Goal: Task Accomplishment & Management: Use online tool/utility

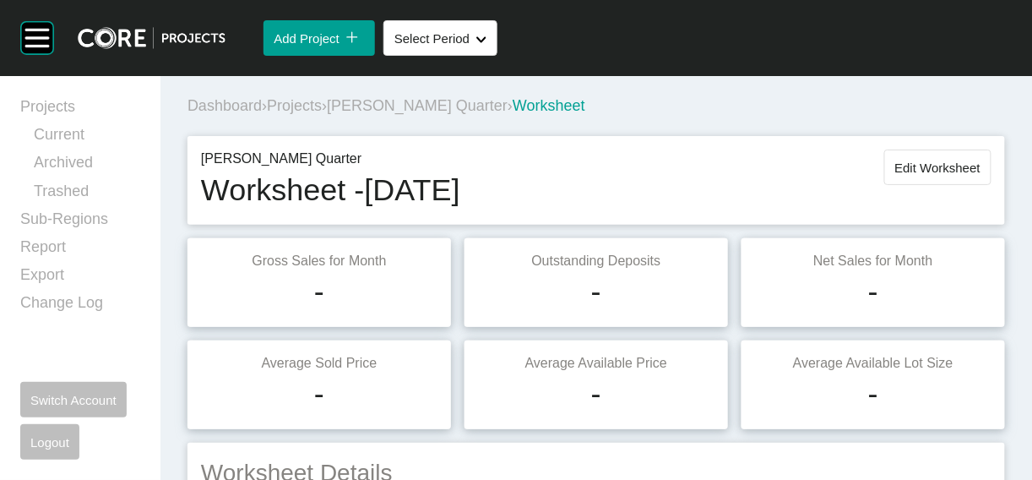
scroll to position [2794, 0]
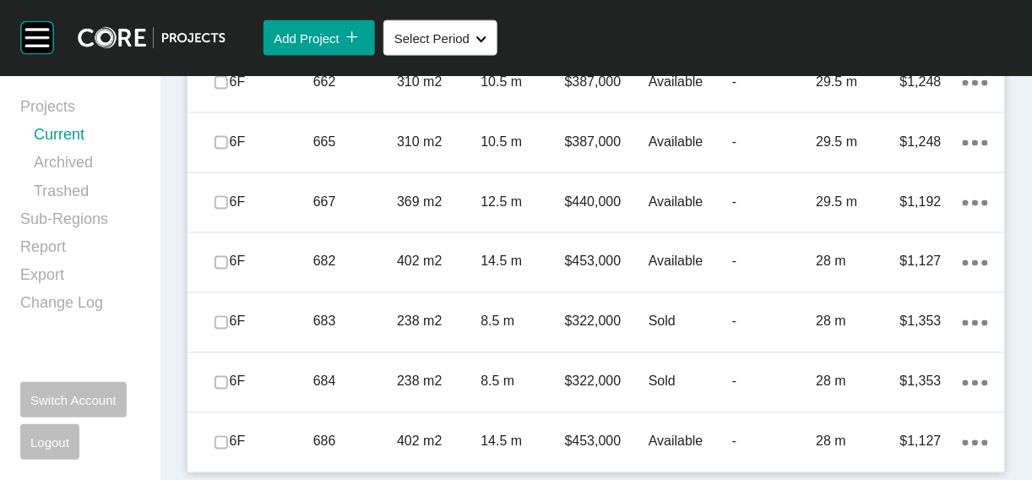
click at [108, 148] on link "Current" at bounding box center [87, 138] width 106 height 28
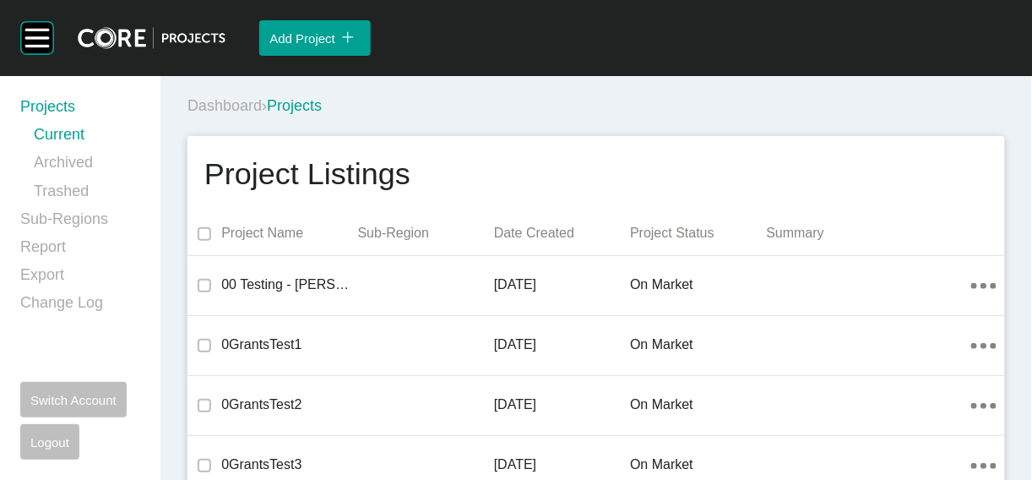
scroll to position [36662, 0]
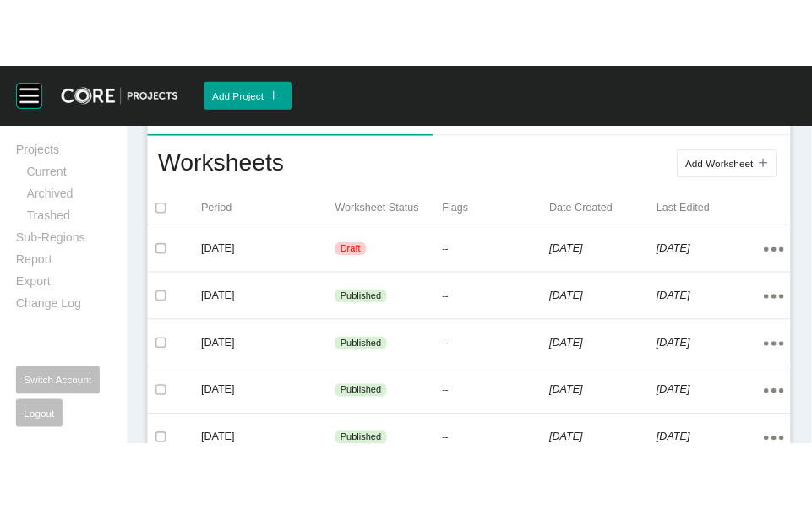
scroll to position [354, 0]
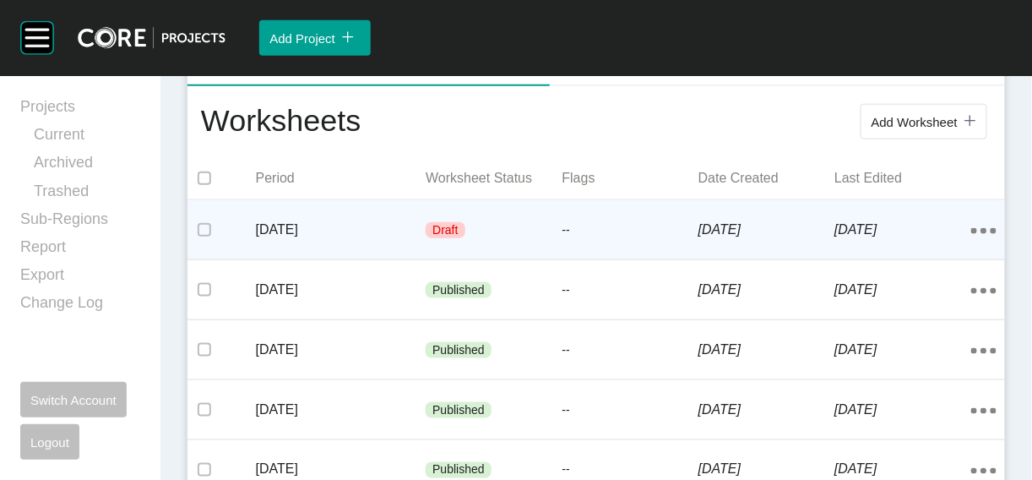
click at [684, 239] on p "--" at bounding box center [631, 230] width 136 height 17
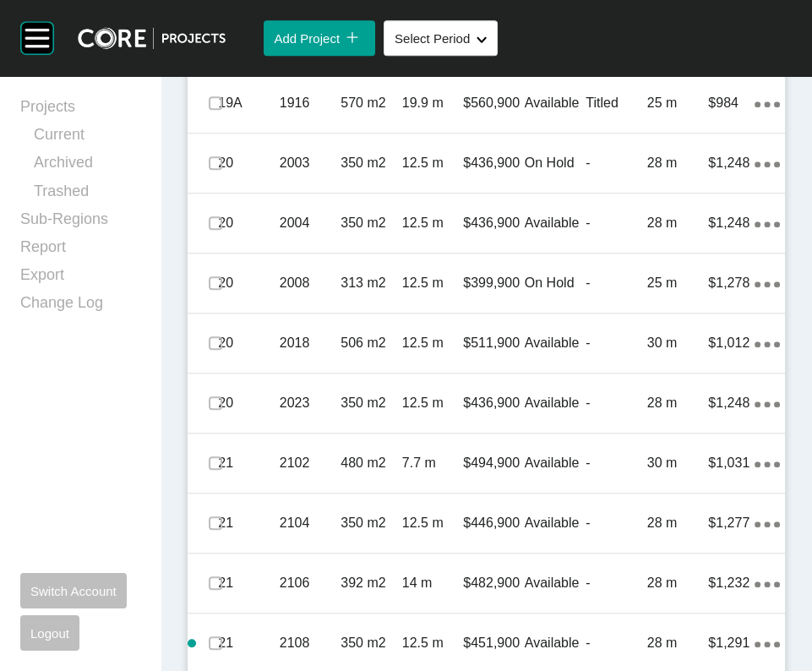
scroll to position [1446, 0]
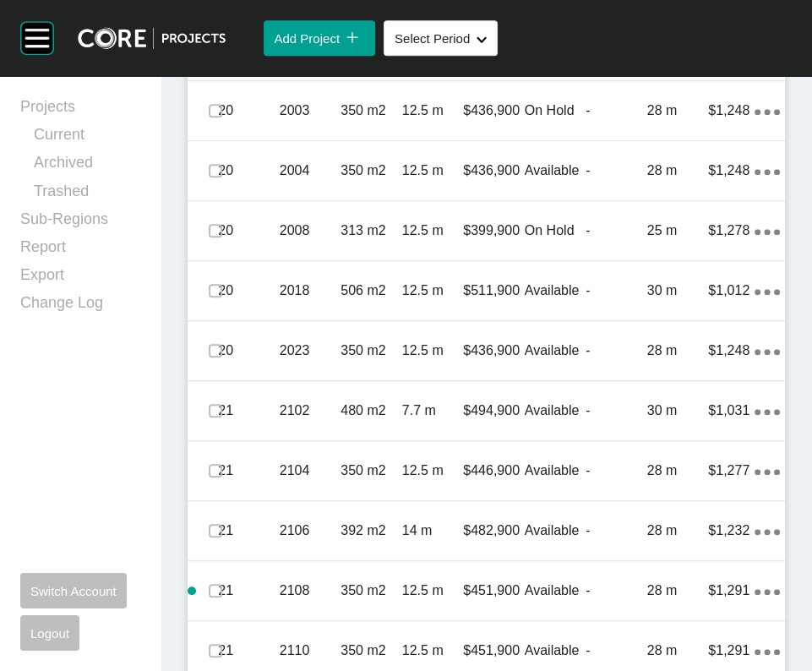
click at [687, 479] on link "Duplicate" at bounding box center [655, 497] width 63 height 25
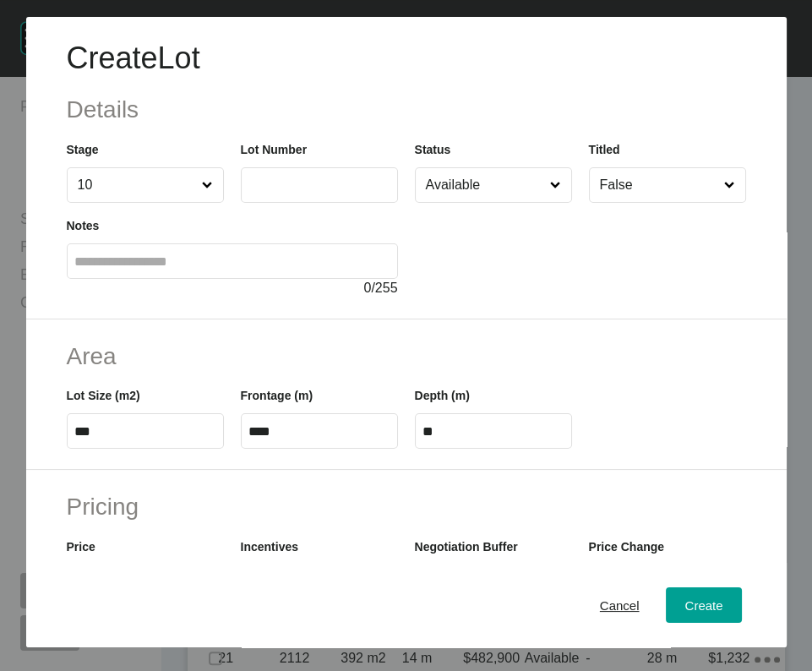
click at [324, 192] on input "text" at bounding box center [319, 184] width 142 height 14
type input "****"
click at [696, 479] on div "Create" at bounding box center [703, 605] width 46 height 23
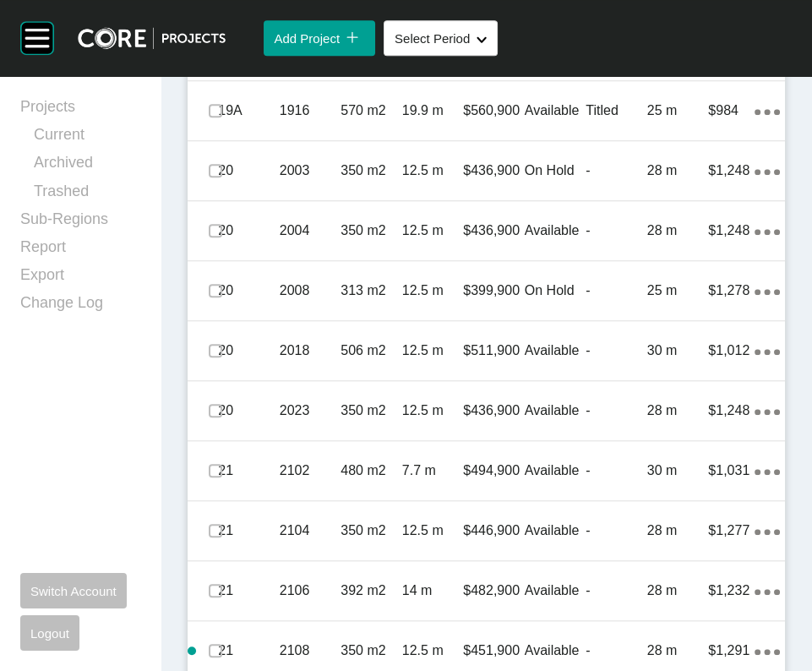
click at [394, 77] on div "504 m2" at bounding box center [371, 50] width 62 height 52
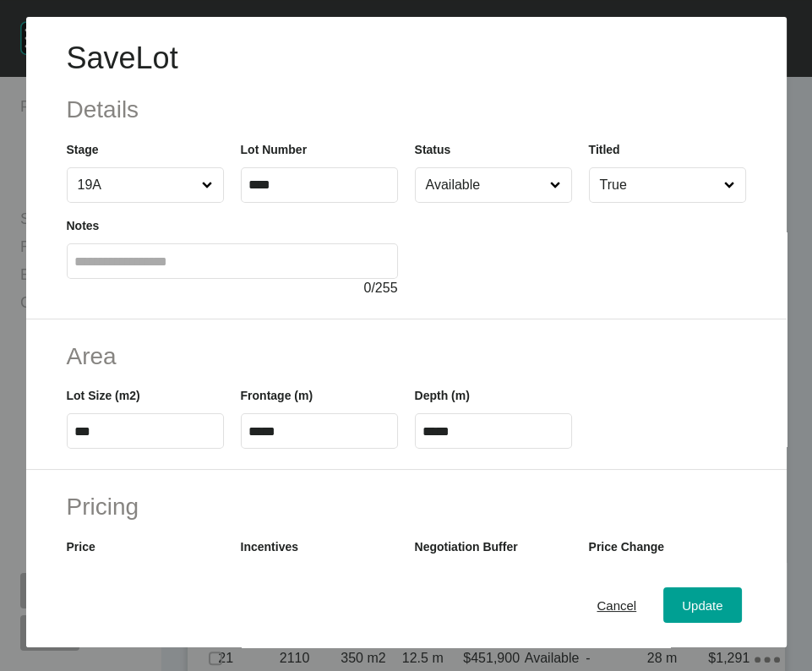
scroll to position [563, 0]
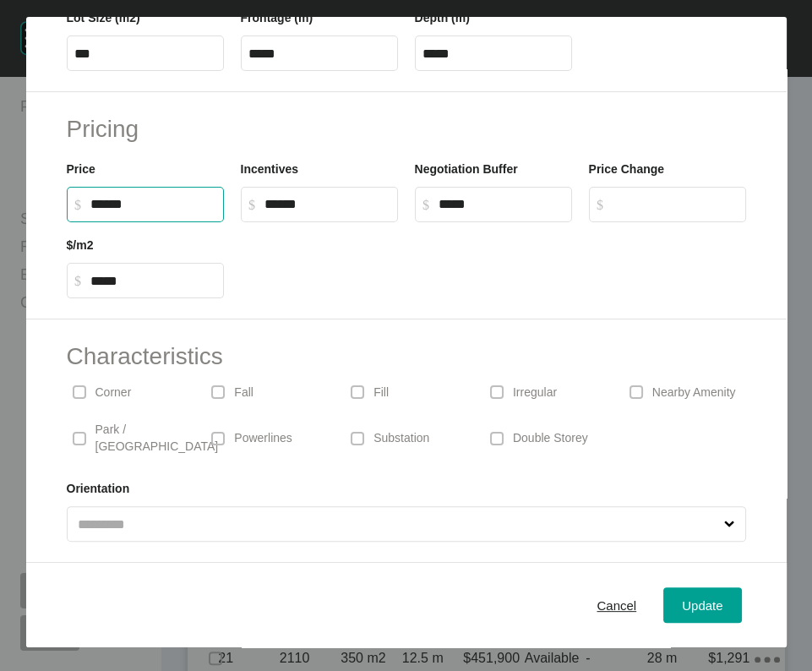
click at [91, 197] on input "******" at bounding box center [153, 204] width 126 height 14
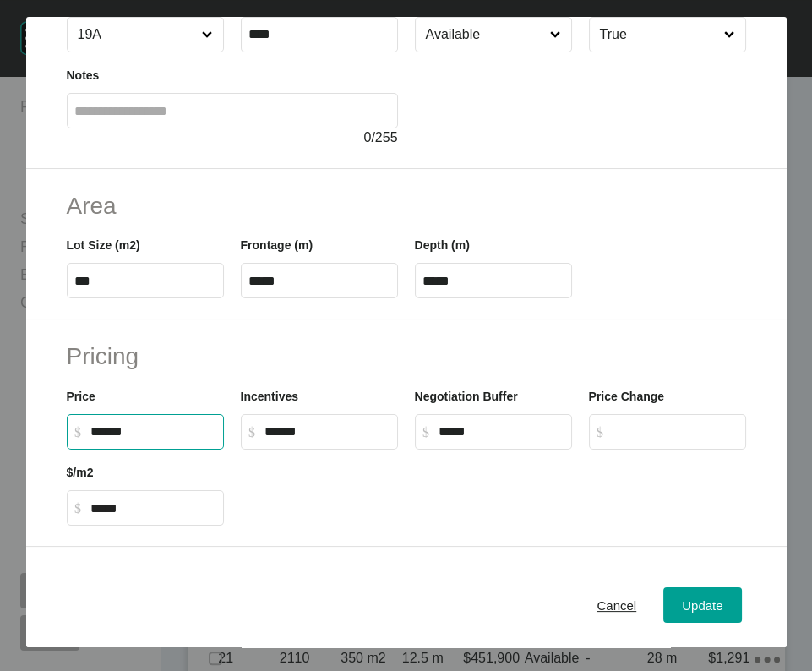
scroll to position [149, 0]
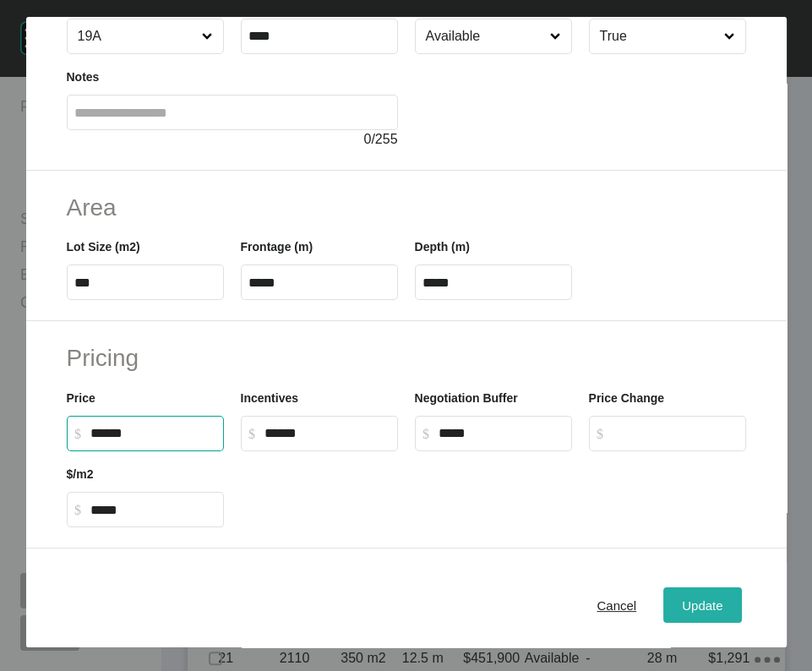
type input "*******"
type input "******"
type input "*****"
click at [719, 479] on div "Update" at bounding box center [701, 605] width 49 height 23
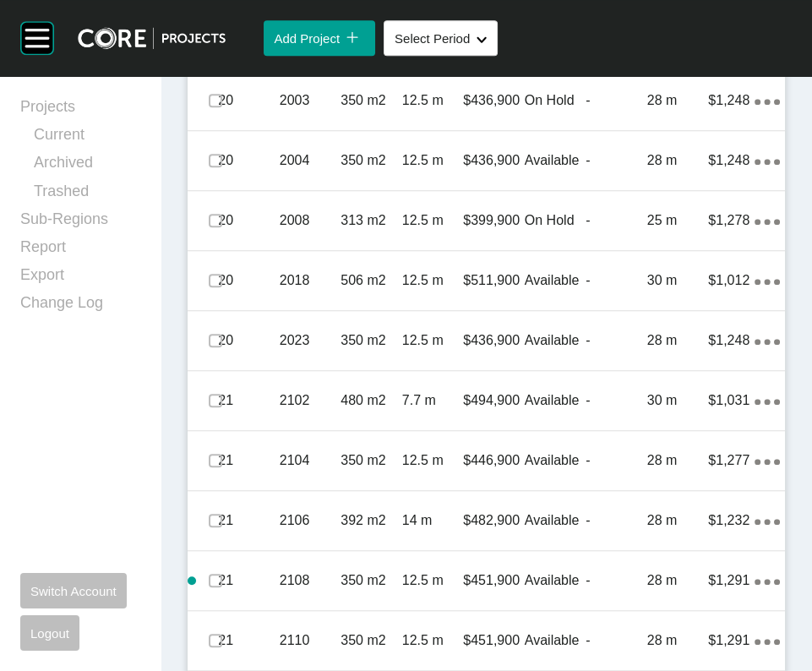
scroll to position [1531, 0]
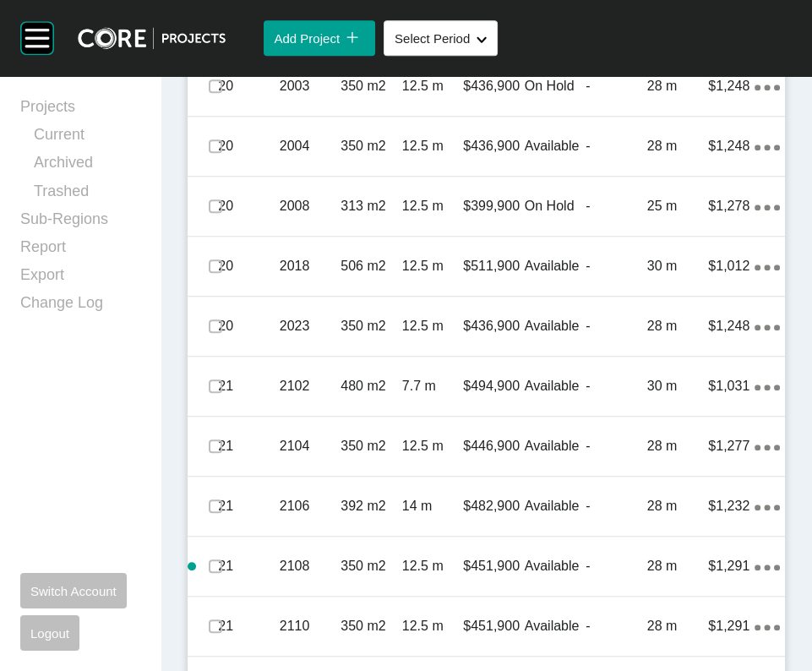
click at [708, 52] on div "$984" at bounding box center [731, 26] width 46 height 52
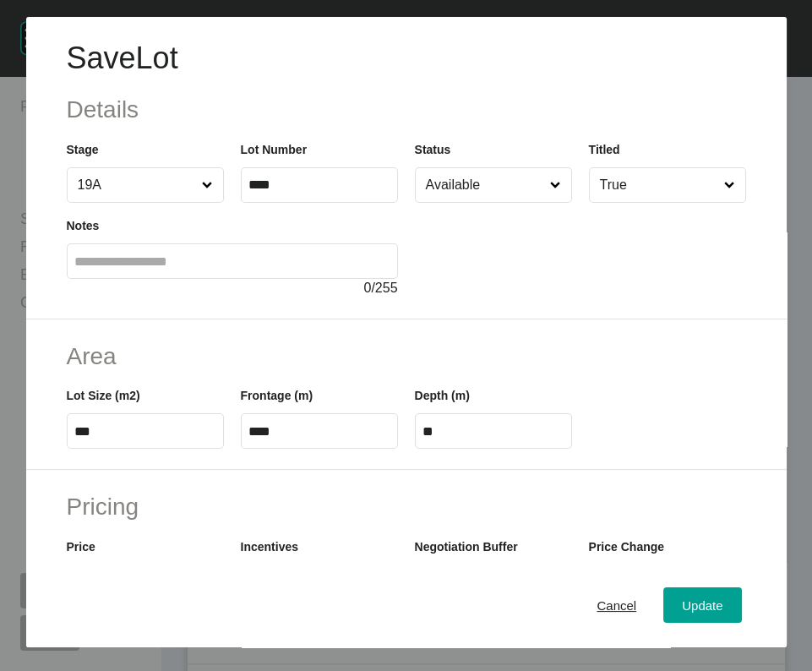
scroll to position [563, 0]
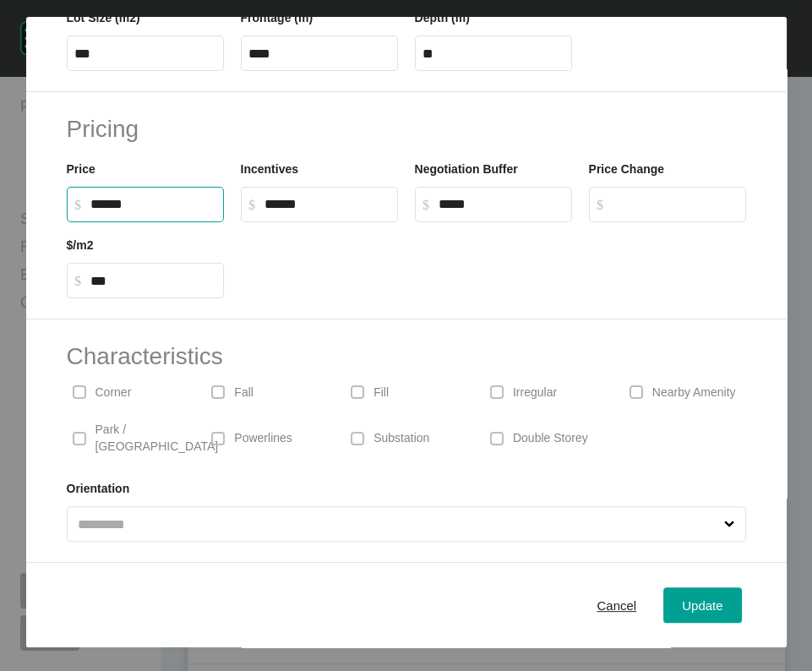
click at [90, 197] on input "******" at bounding box center [153, 204] width 126 height 14
type input "*******"
type input "******"
type input "*****"
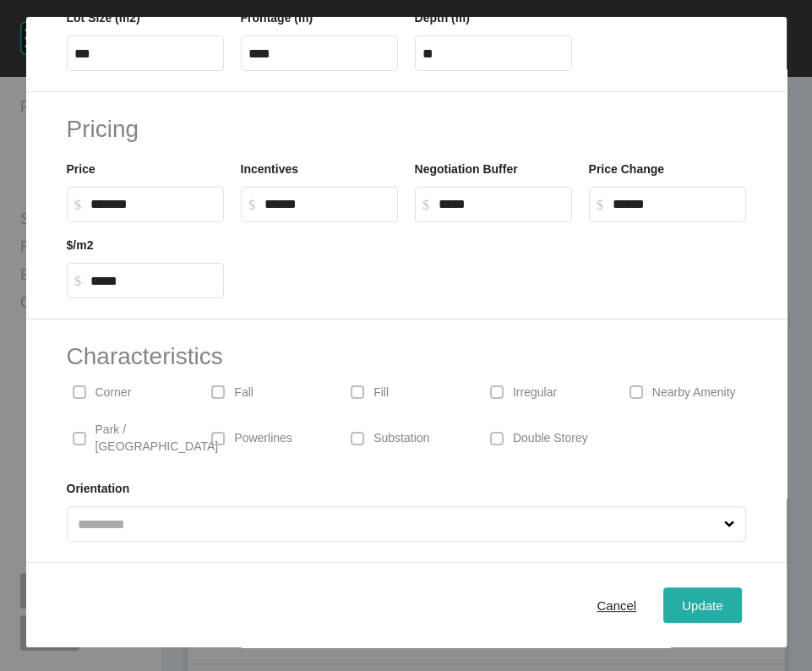
click at [700, 479] on button "Update" at bounding box center [702, 604] width 78 height 35
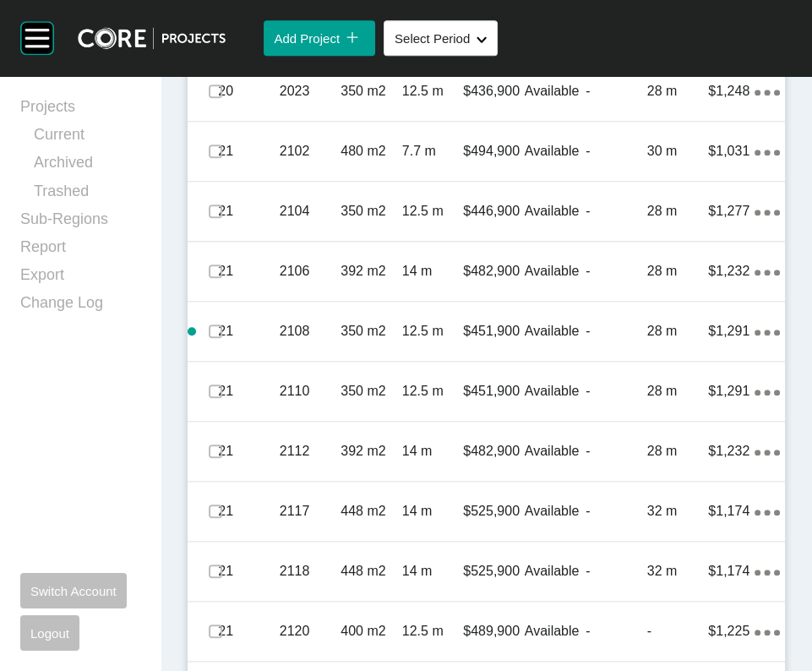
scroll to position [1780, 0]
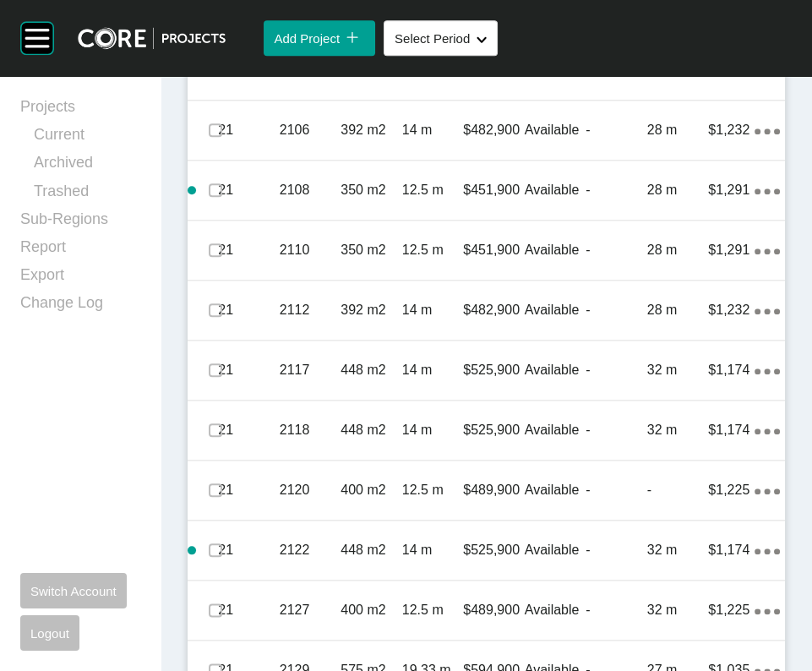
scroll to position [1949, 0]
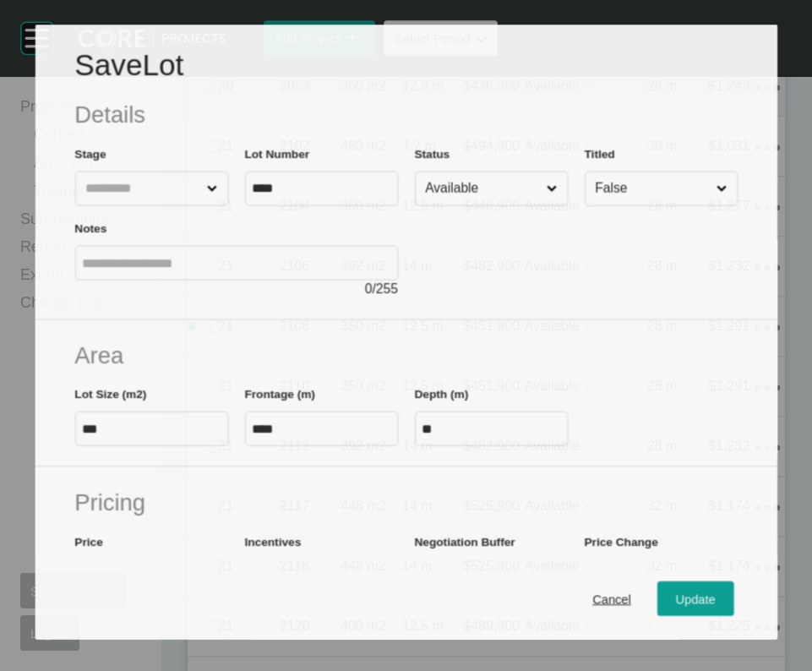
scroll to position [1883, 0]
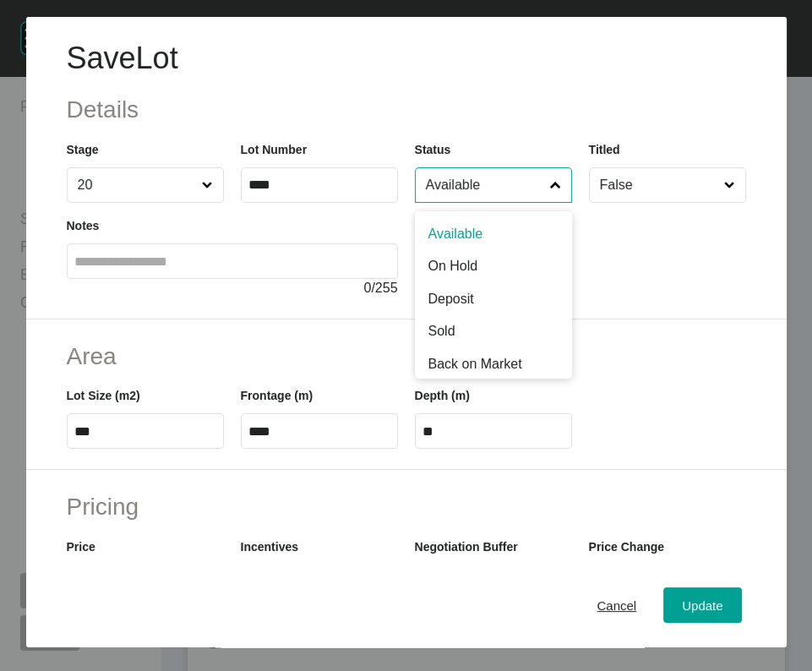
click at [488, 202] on input "Available" at bounding box center [484, 185] width 125 height 34
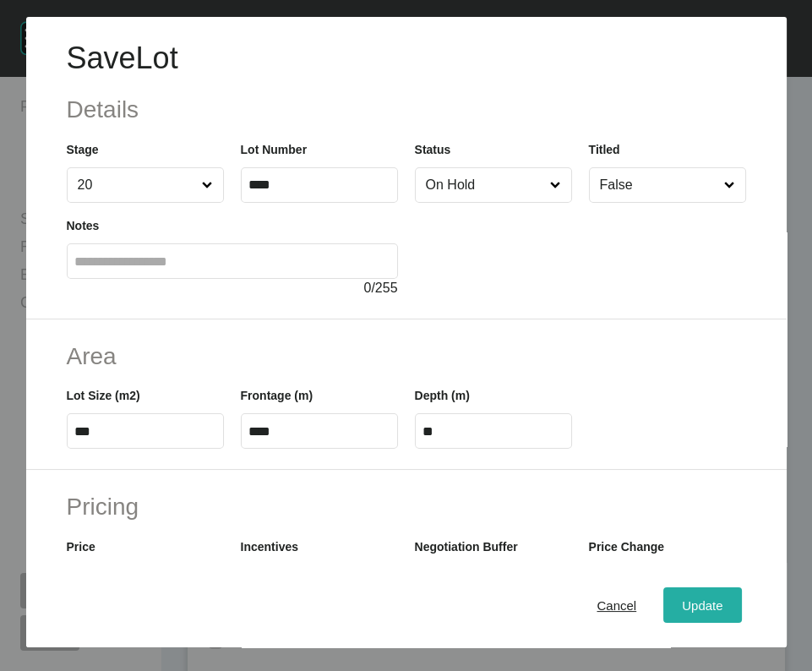
click at [677, 479] on div "Update" at bounding box center [701, 605] width 49 height 23
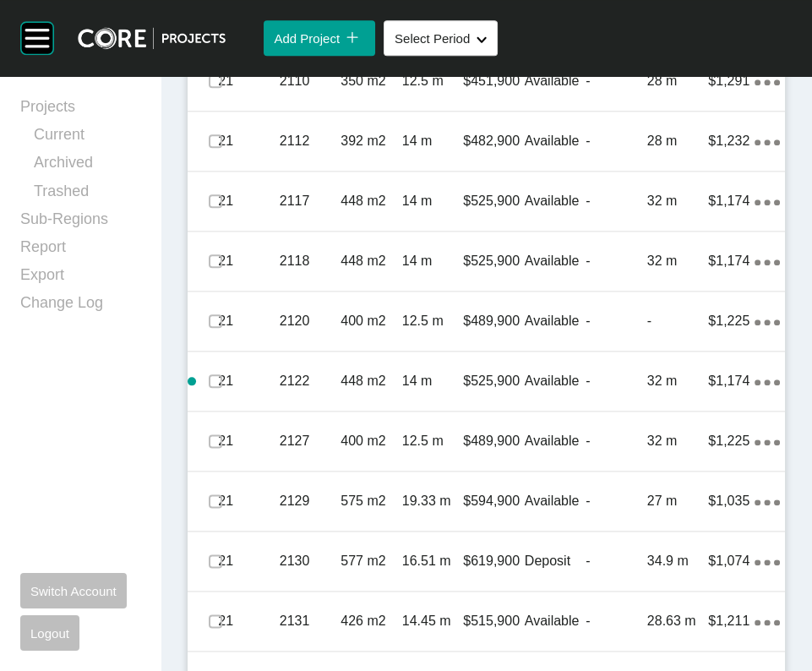
scroll to position [2118, 0]
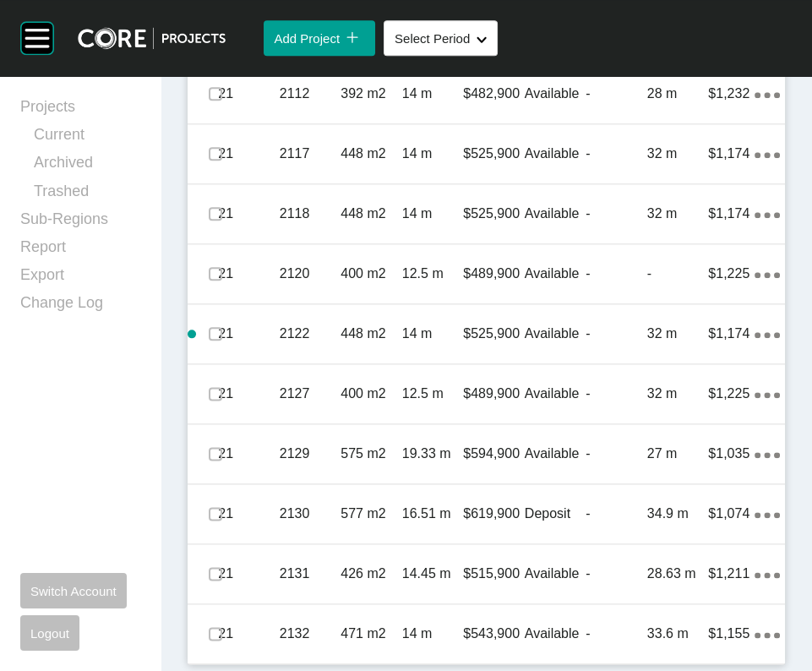
scroll to position [2329, 0]
click at [589, 60] on div "-" at bounding box center [616, 34] width 62 height 52
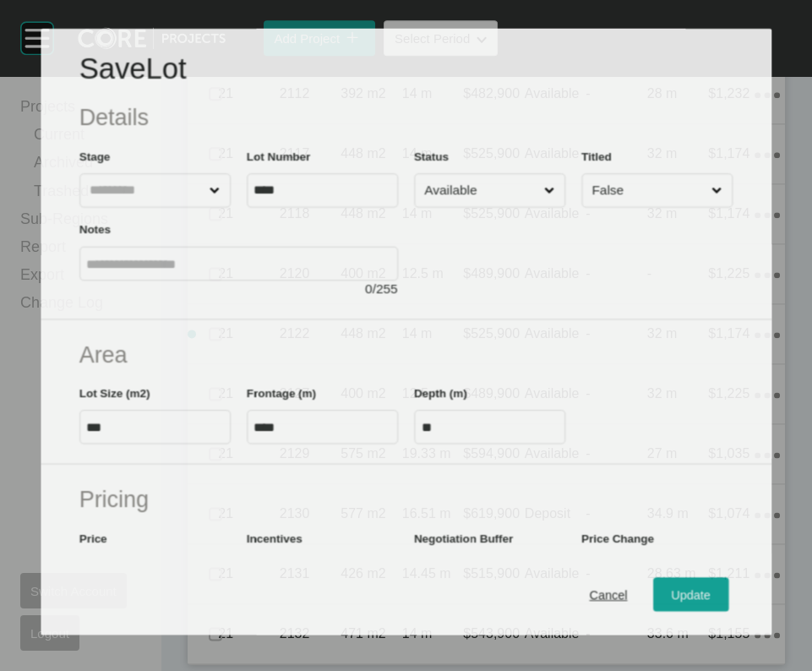
scroll to position [2263, 0]
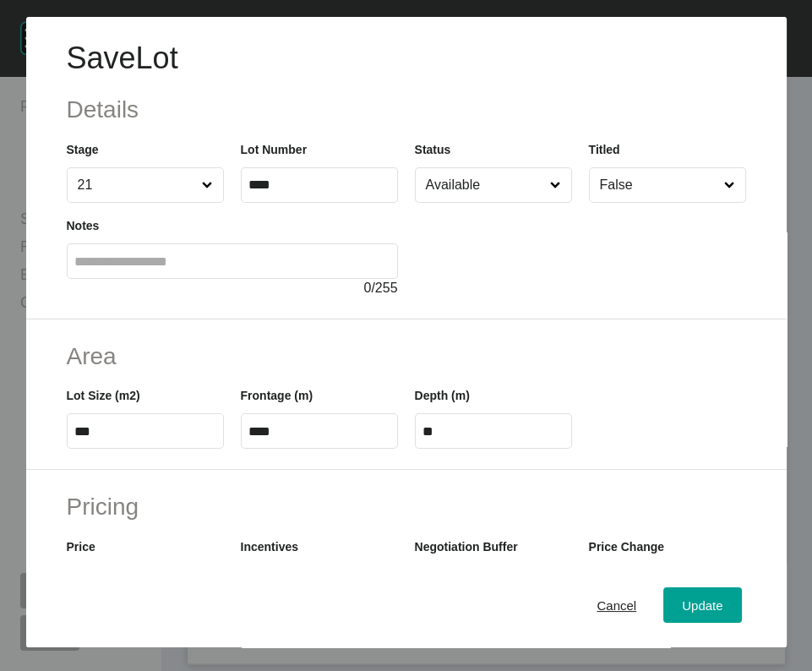
click at [495, 202] on input "Available" at bounding box center [484, 185] width 125 height 34
click at [677, 479] on div "Update" at bounding box center [701, 605] width 49 height 23
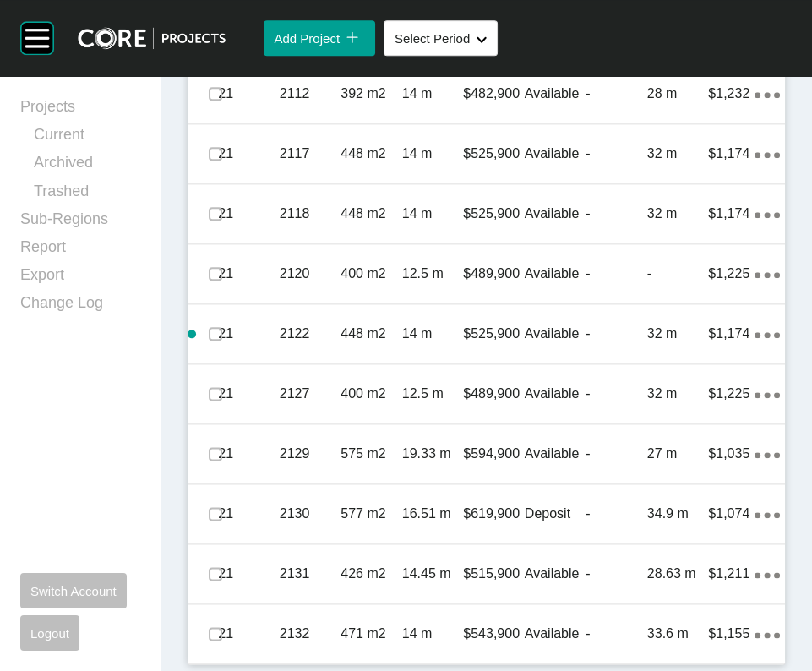
scroll to position [2878, 0]
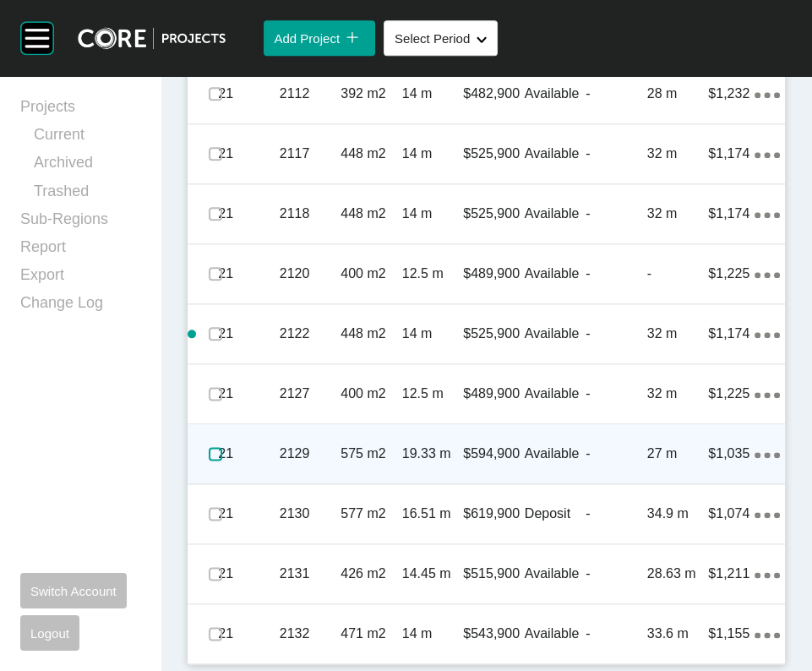
click at [222, 460] on label at bounding box center [216, 454] width 14 height 14
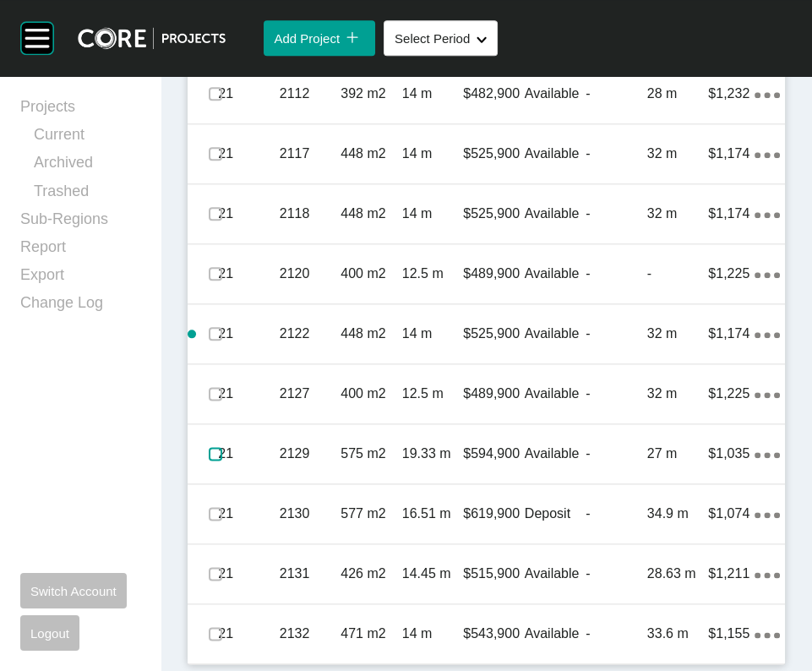
scroll to position [2998, 0]
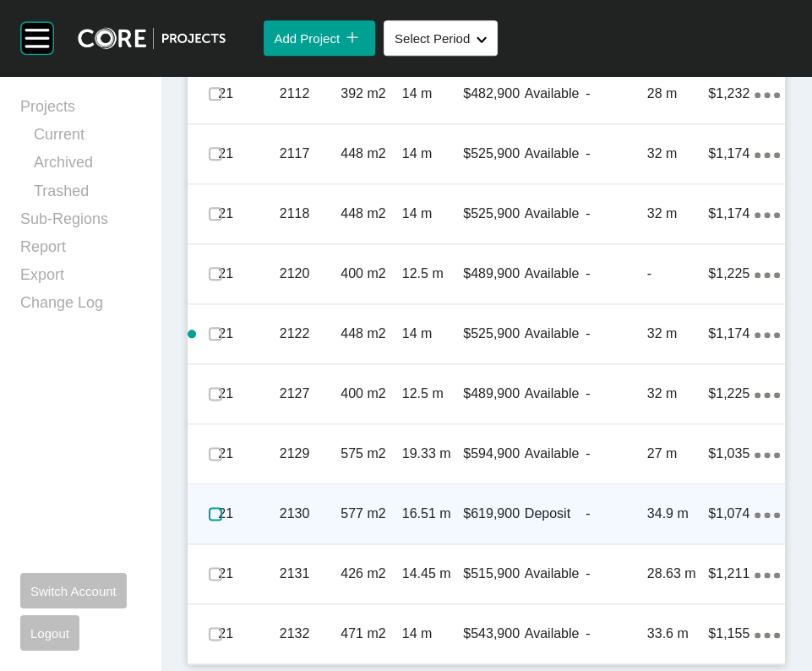
click at [222, 479] on label at bounding box center [216, 514] width 14 height 14
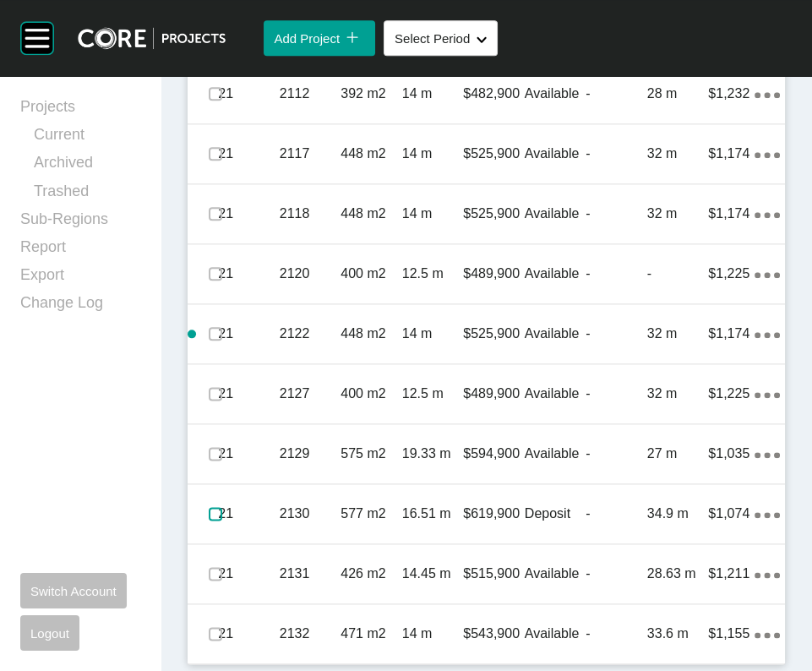
scroll to position [3179, 0]
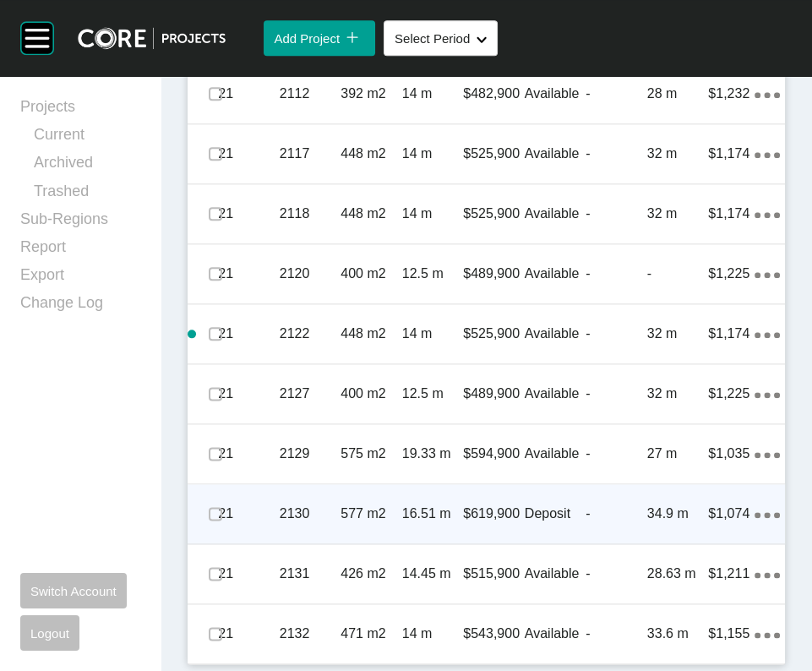
click at [650, 479] on div "34.9 m" at bounding box center [678, 513] width 62 height 52
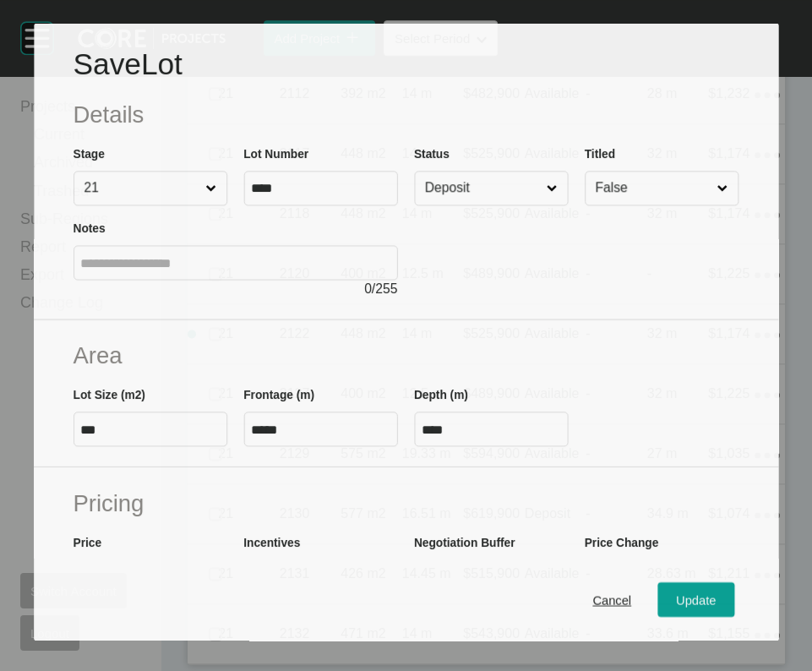
scroll to position [3114, 0]
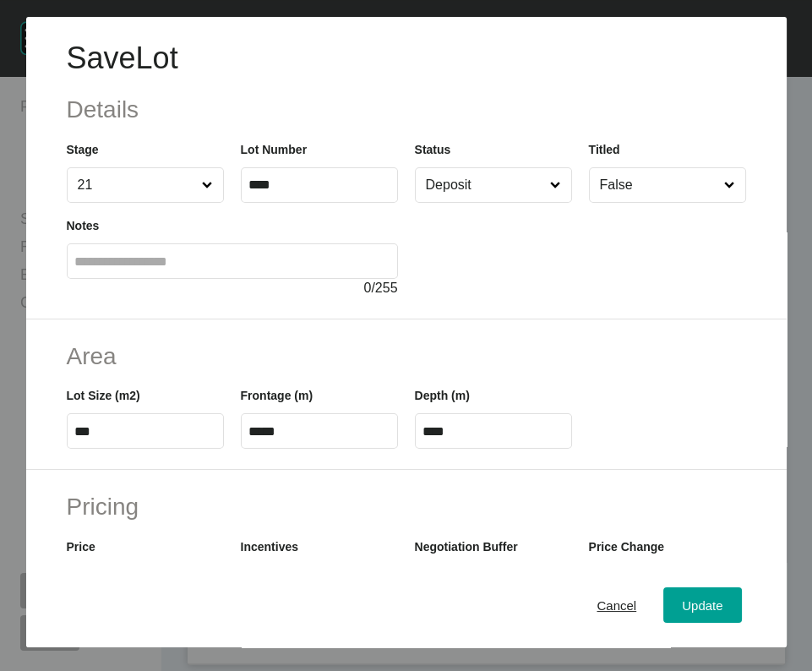
click at [506, 202] on input "Deposit" at bounding box center [484, 185] width 125 height 34
drag, startPoint x: 458, startPoint y: 392, endPoint x: 459, endPoint y: 405, distance: 12.7
click at [714, 479] on span "Update" at bounding box center [702, 605] width 41 height 14
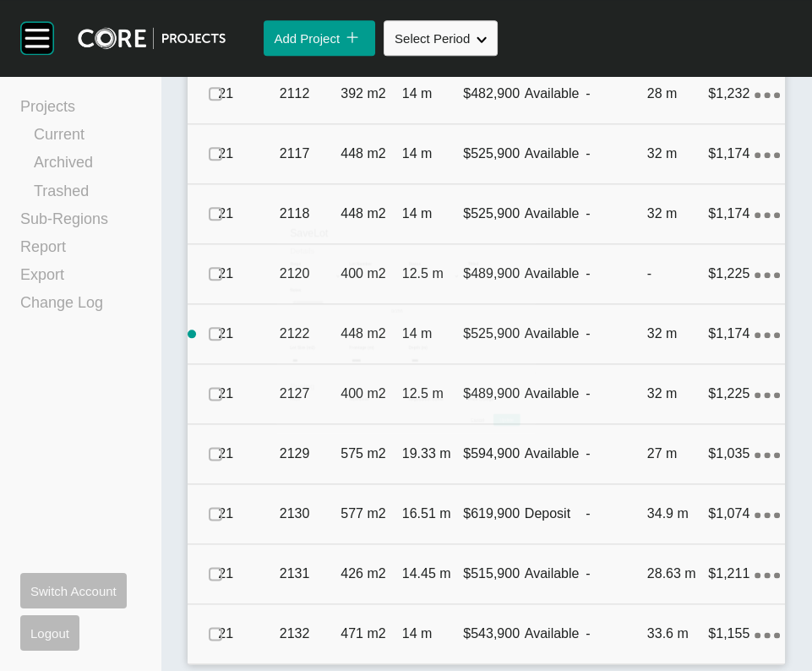
scroll to position [3179, 0]
click at [558, 427] on div "Available" at bounding box center [556, 453] width 62 height 52
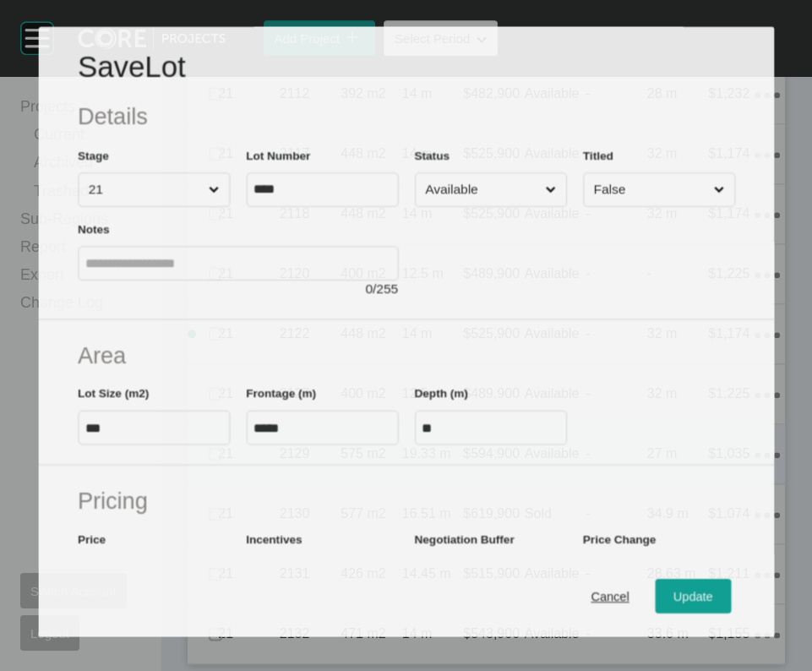
scroll to position [3114, 0]
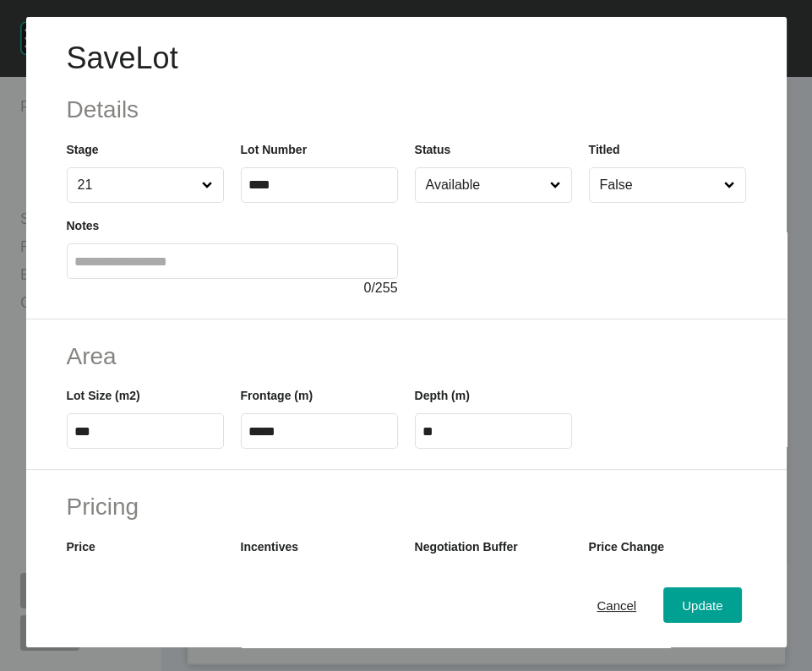
click at [534, 202] on input "Available" at bounding box center [484, 185] width 125 height 34
click at [682, 479] on div "Update" at bounding box center [701, 605] width 49 height 23
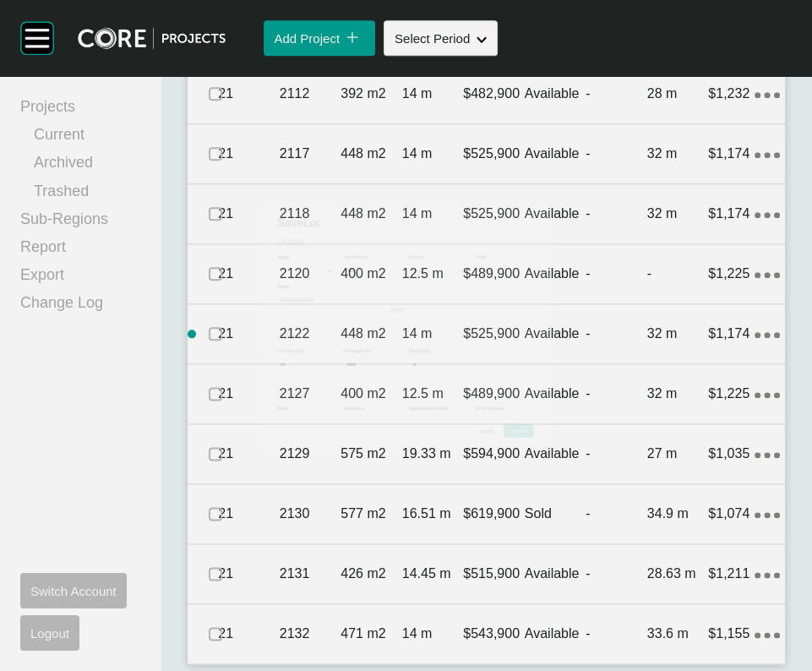
scroll to position [3179, 0]
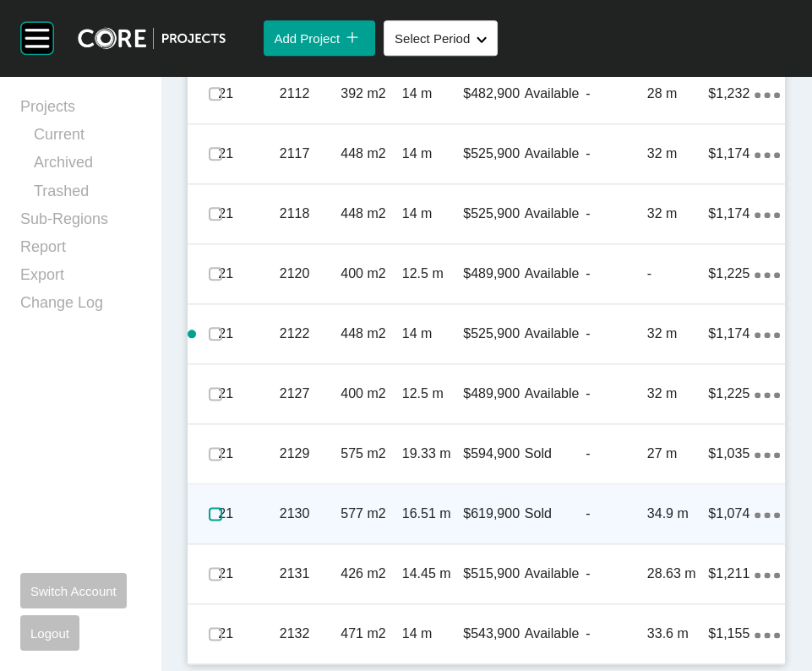
click at [222, 479] on label at bounding box center [216, 514] width 14 height 14
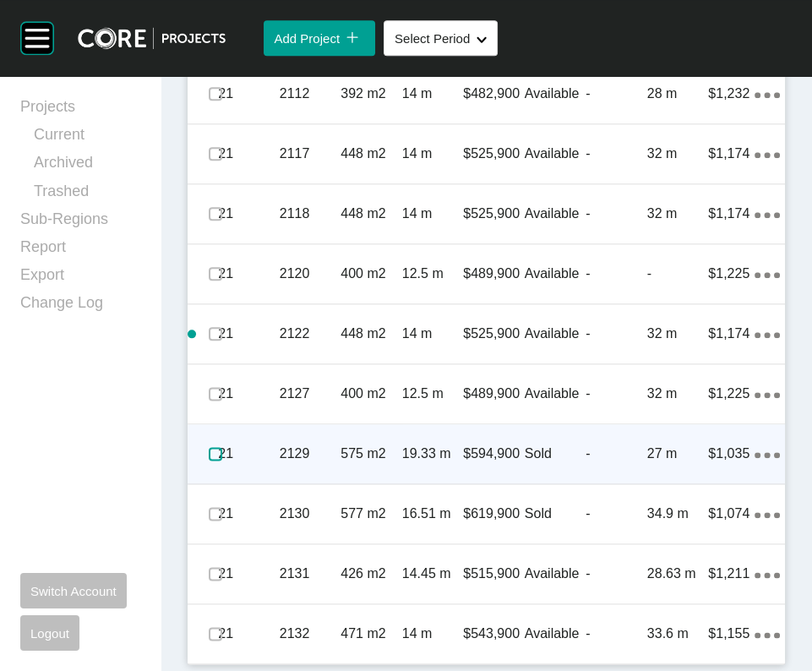
click at [222, 447] on label at bounding box center [216, 454] width 14 height 14
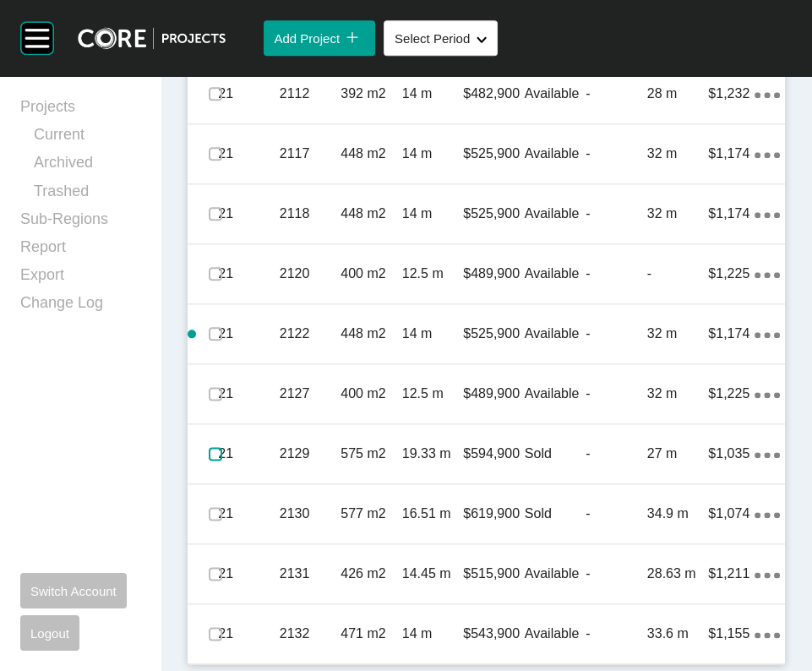
scroll to position [2356, 0]
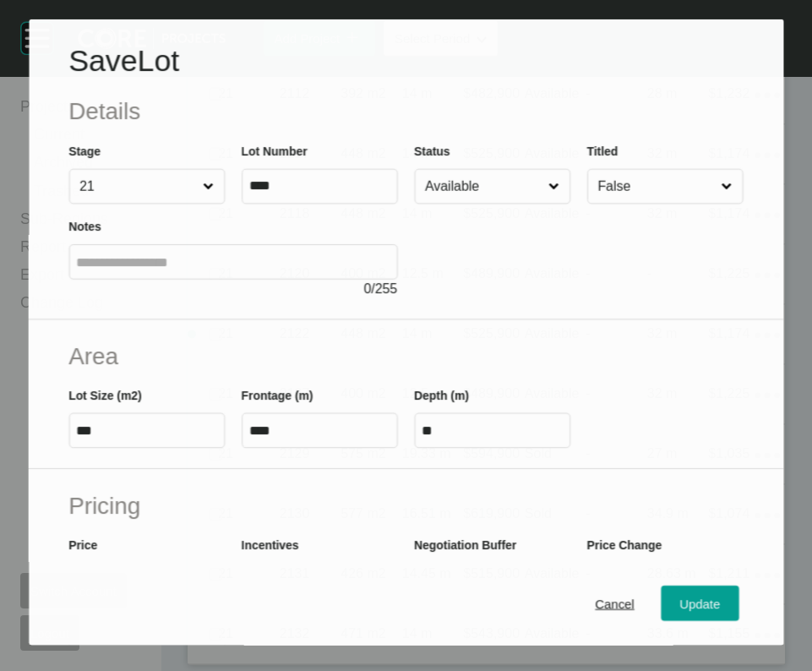
scroll to position [2289, 0]
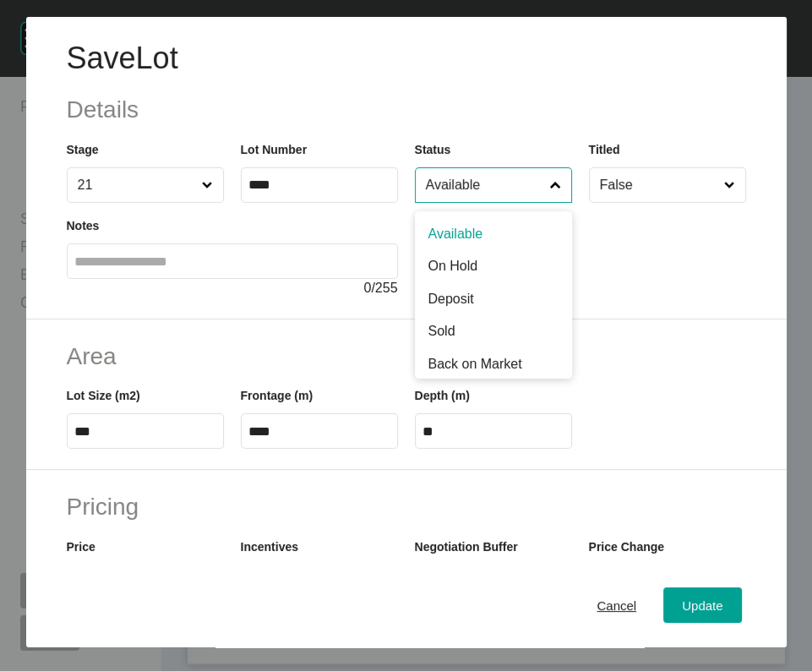
click at [501, 202] on input "Available" at bounding box center [484, 185] width 125 height 34
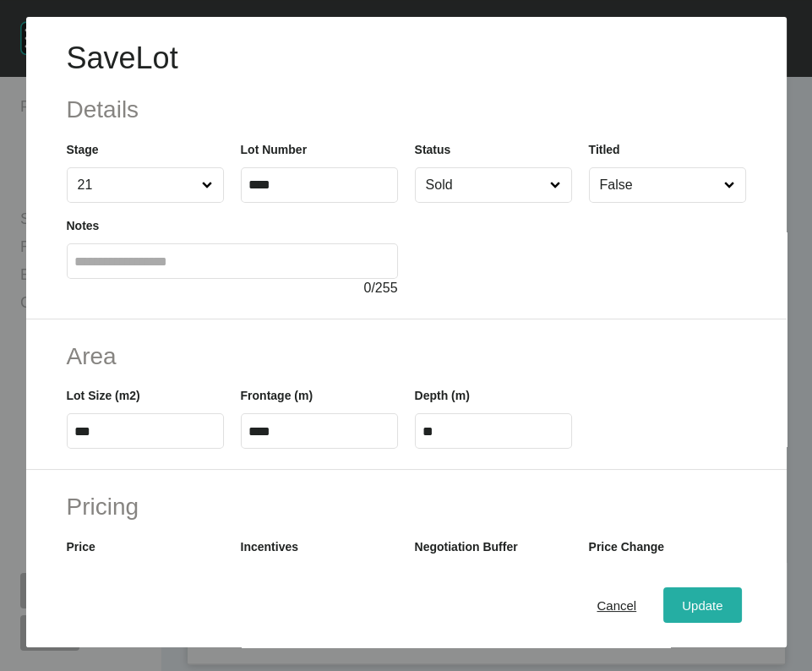
click at [710, 479] on span "Update" at bounding box center [702, 605] width 41 height 14
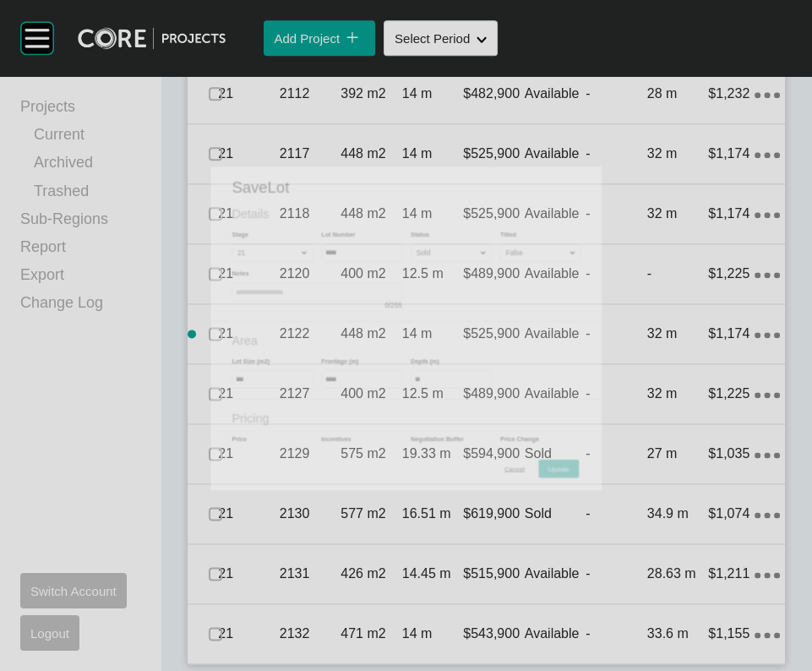
scroll to position [2356, 0]
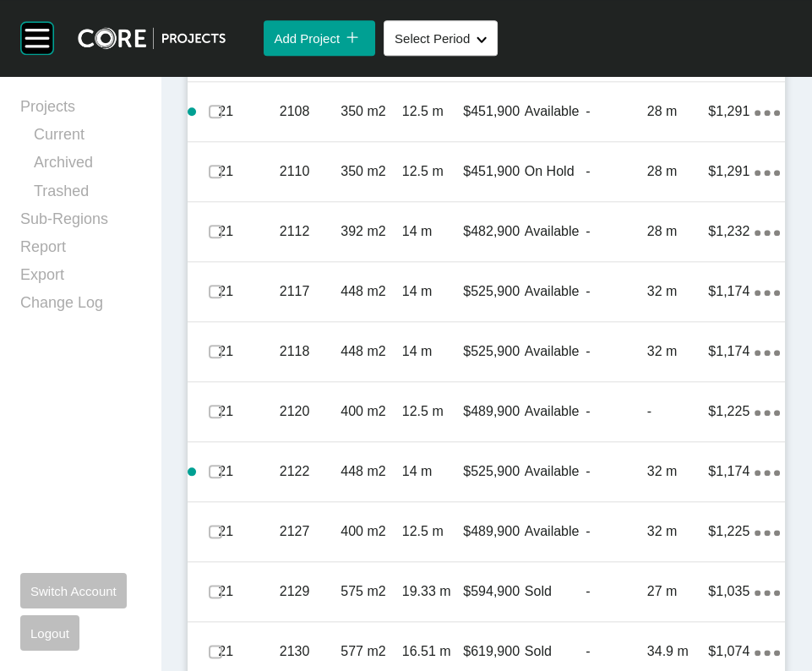
scroll to position [1867, 0]
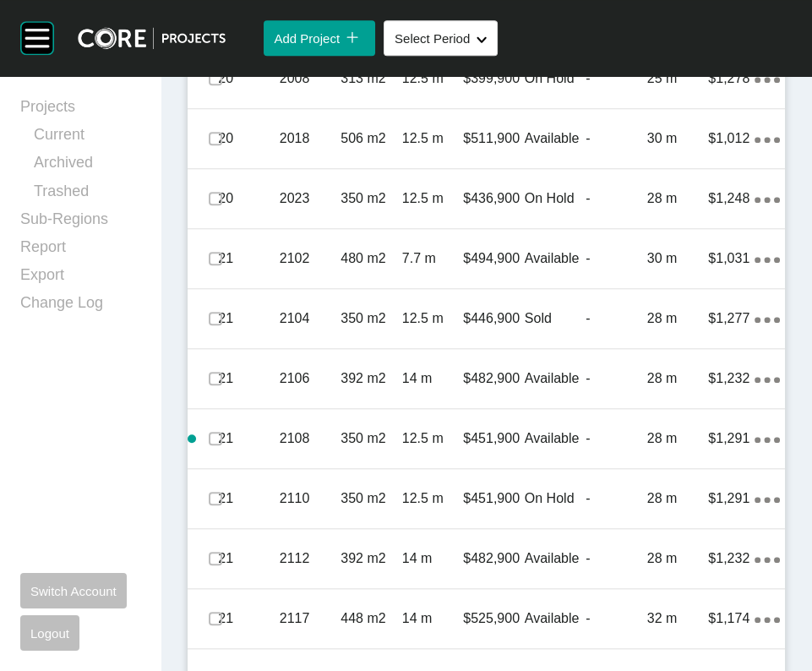
scroll to position [1580, 0]
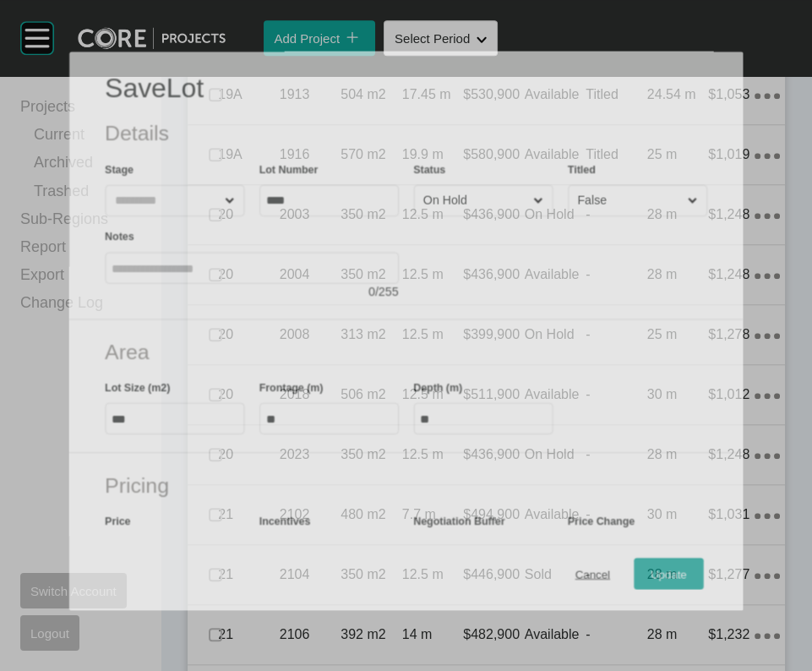
scroll to position [1514, 0]
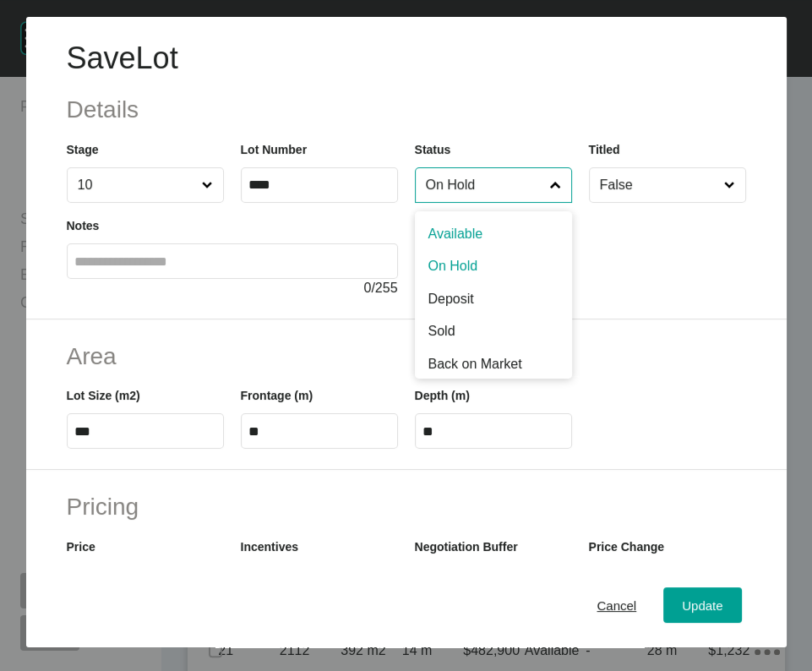
click at [509, 202] on input "On Hold" at bounding box center [484, 185] width 125 height 34
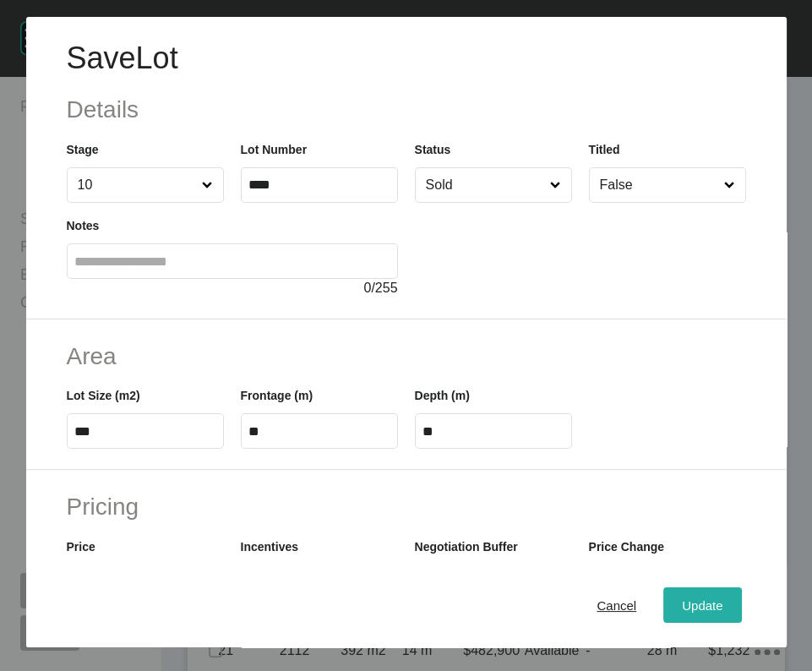
click at [663, 479] on button "Update" at bounding box center [702, 604] width 78 height 35
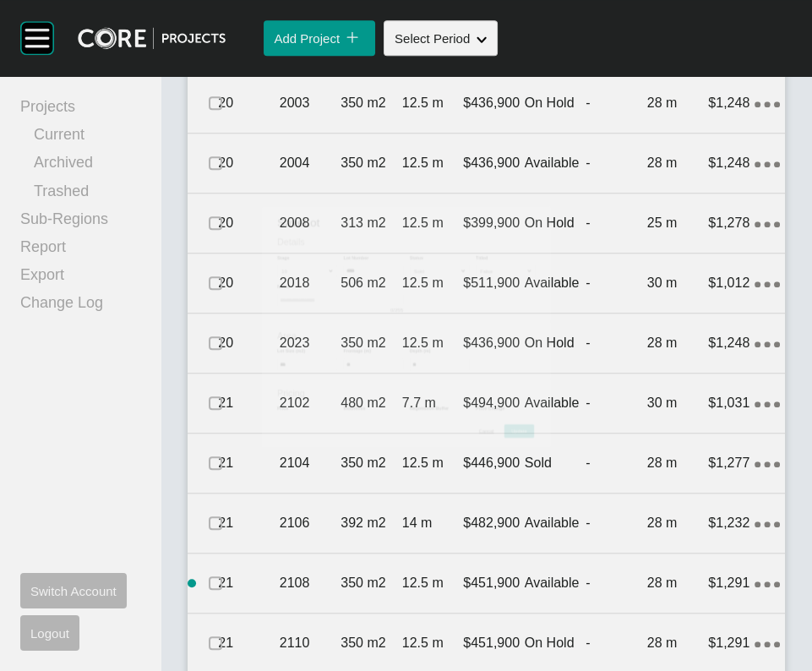
scroll to position [1580, 0]
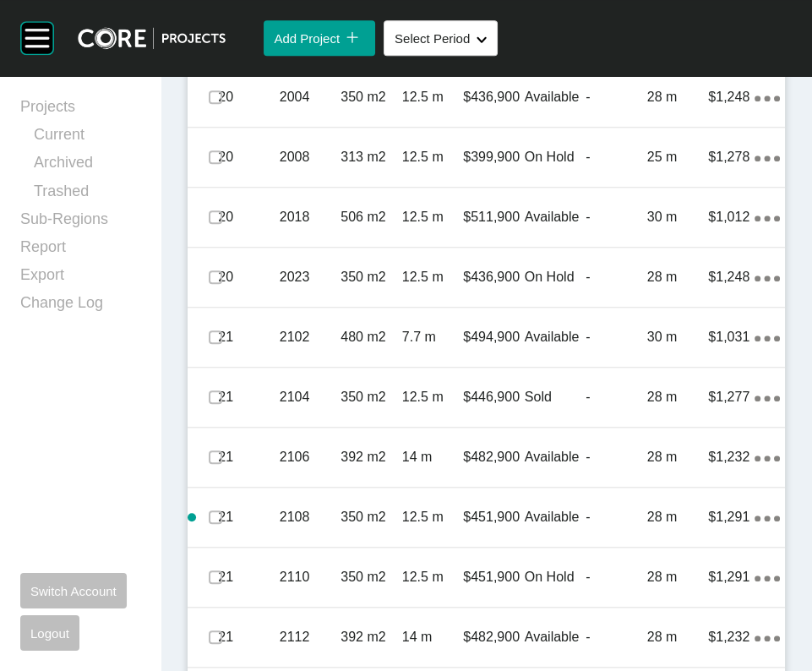
drag, startPoint x: 620, startPoint y: 286, endPoint x: 601, endPoint y: 238, distance: 51.6
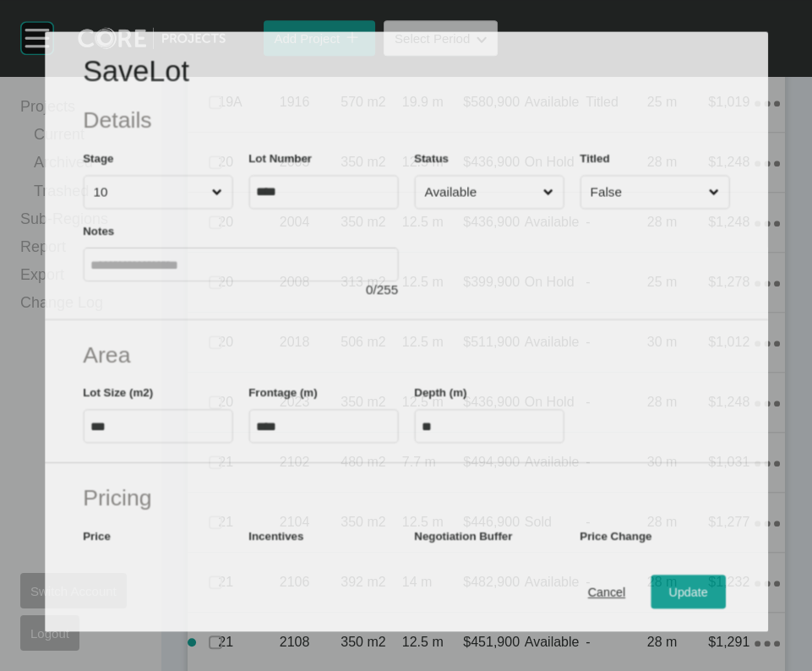
scroll to position [1514, 0]
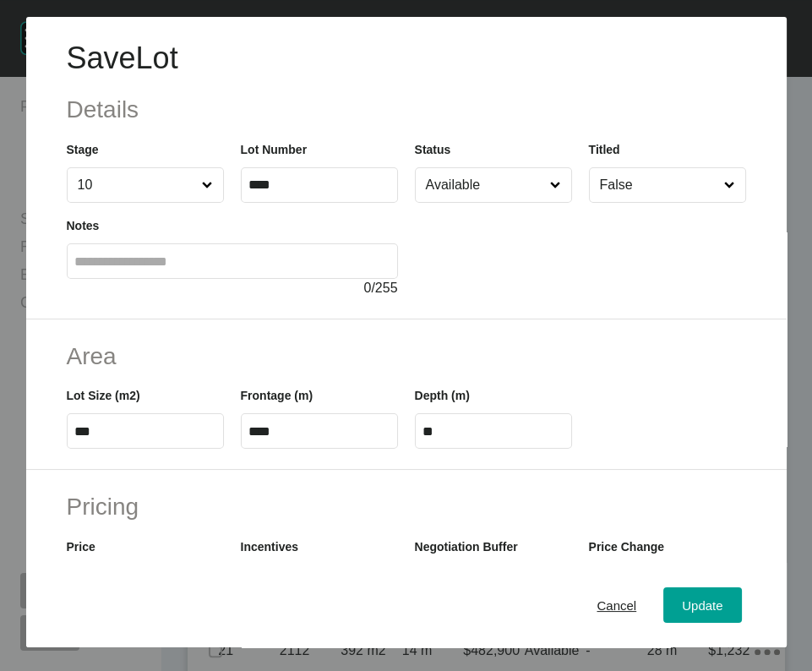
click at [550, 191] on icon at bounding box center [555, 185] width 11 height 11
click at [541, 202] on input "Available" at bounding box center [484, 185] width 125 height 34
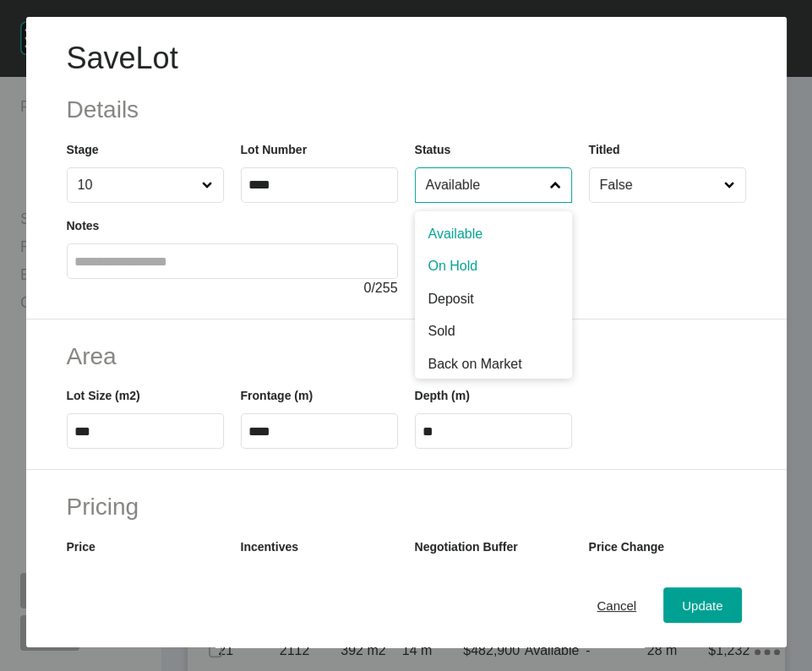
drag, startPoint x: 444, startPoint y: 333, endPoint x: 455, endPoint y: 353, distance: 23.1
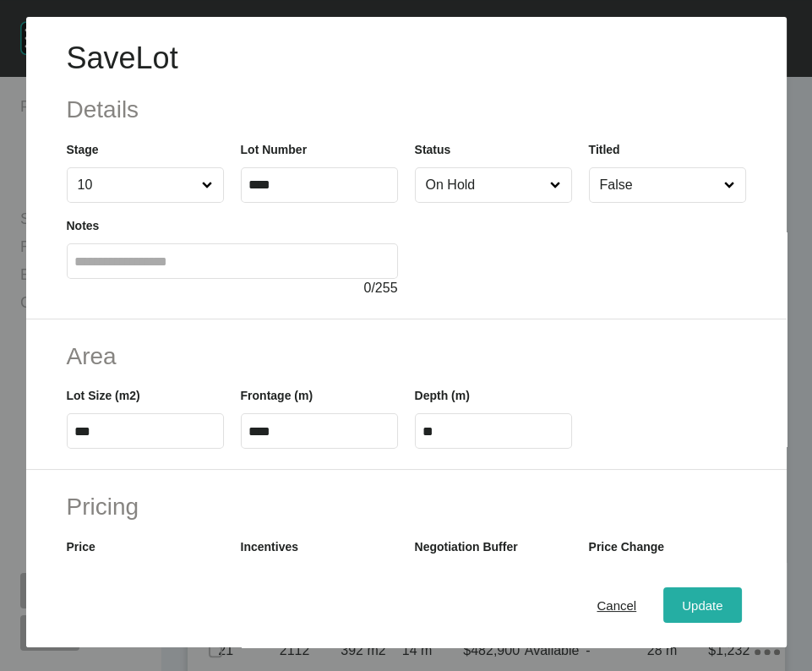
click at [682, 479] on span "Update" at bounding box center [702, 605] width 41 height 14
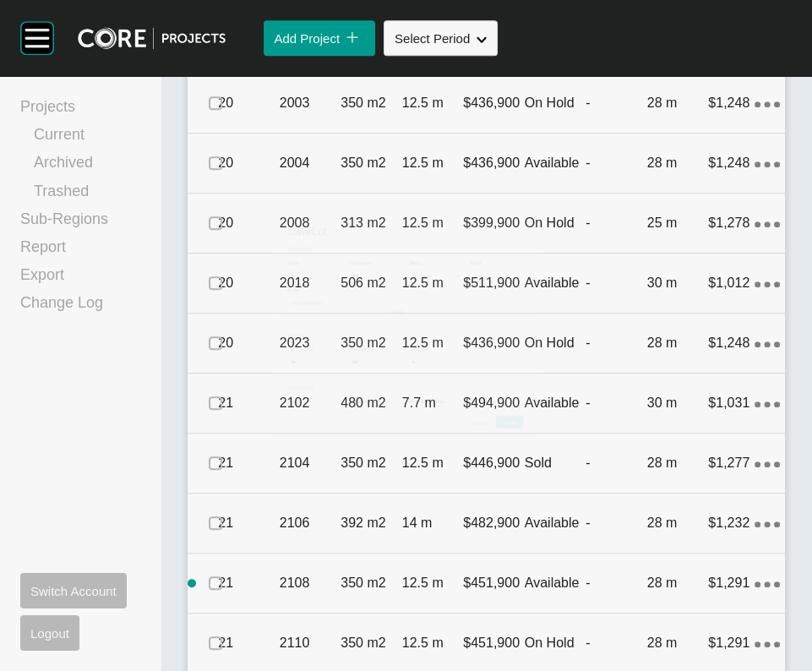
scroll to position [1580, 0]
